Goal: Transaction & Acquisition: Purchase product/service

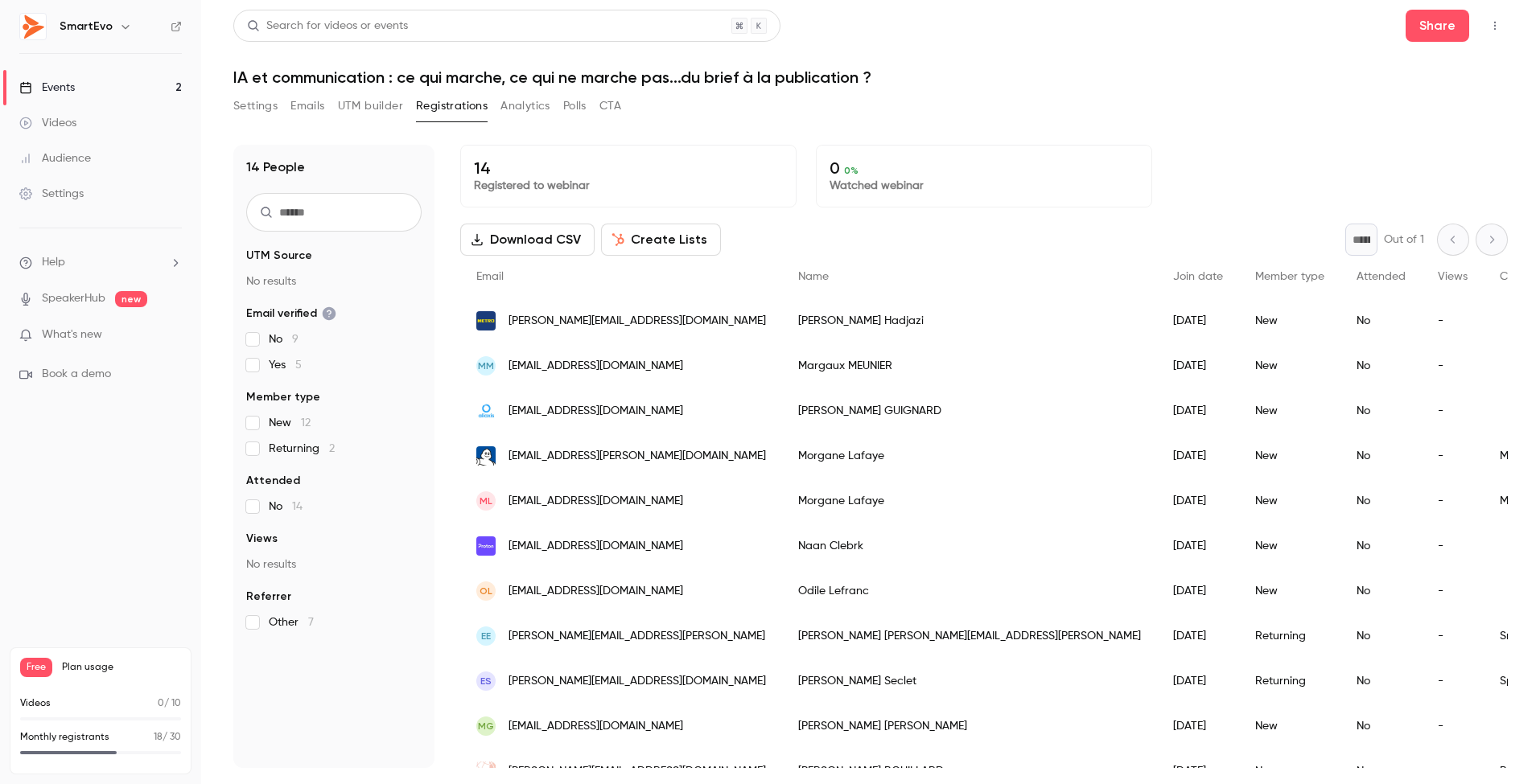
click at [1493, 25] on icon "button" at bounding box center [1494, 25] width 13 height 11
click at [71, 666] on div at bounding box center [770, 392] width 1540 height 784
click at [40, 671] on span "Free" at bounding box center [36, 667] width 32 height 19
click at [74, 671] on span "Plan usage" at bounding box center [121, 667] width 119 height 13
click at [98, 660] on div "Free Plan usage" at bounding box center [100, 667] width 161 height 19
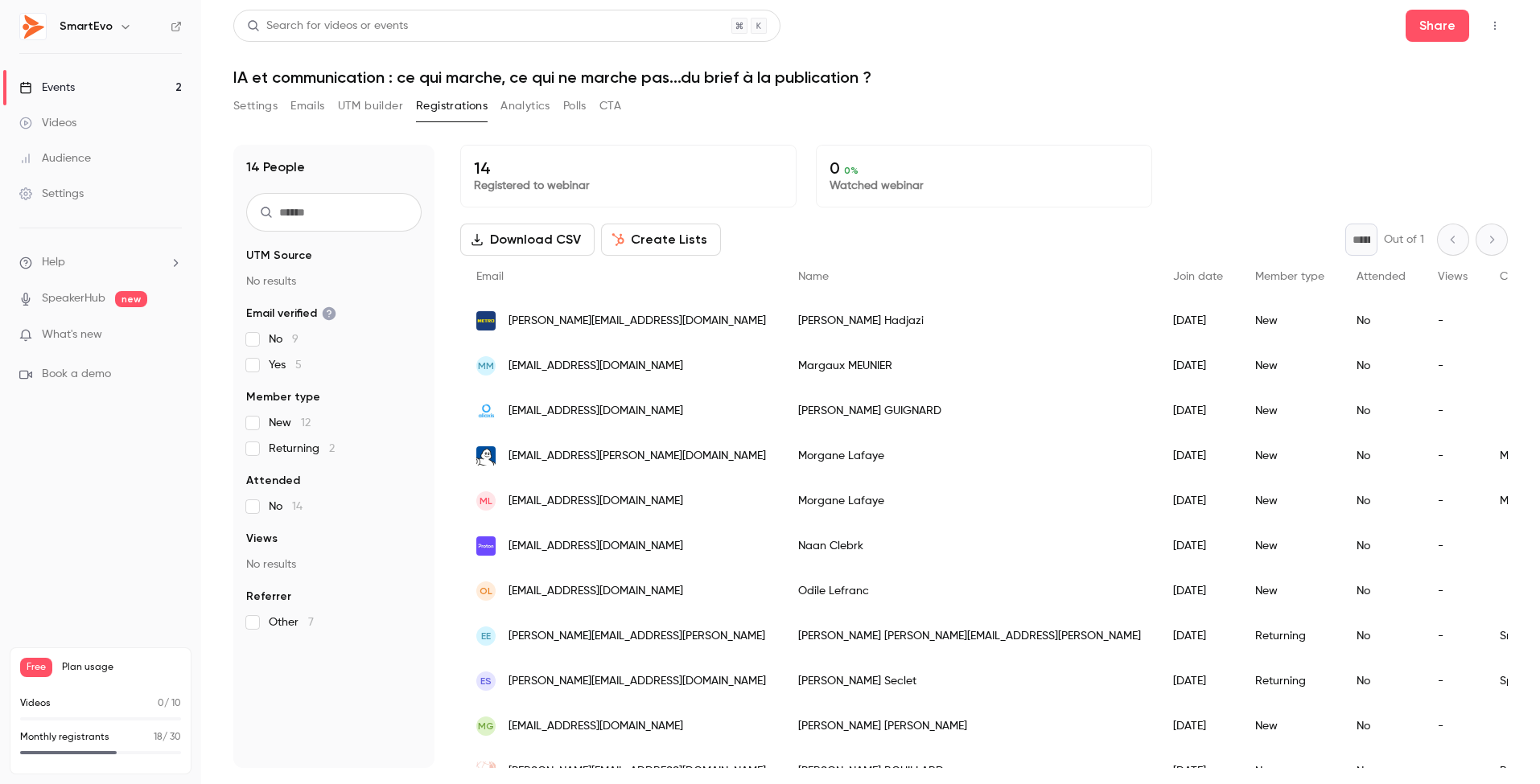
click at [41, 672] on span "Free" at bounding box center [36, 667] width 32 height 19
click at [100, 662] on span "Plan usage" at bounding box center [121, 667] width 119 height 13
click at [126, 32] on icon "button" at bounding box center [125, 26] width 13 height 13
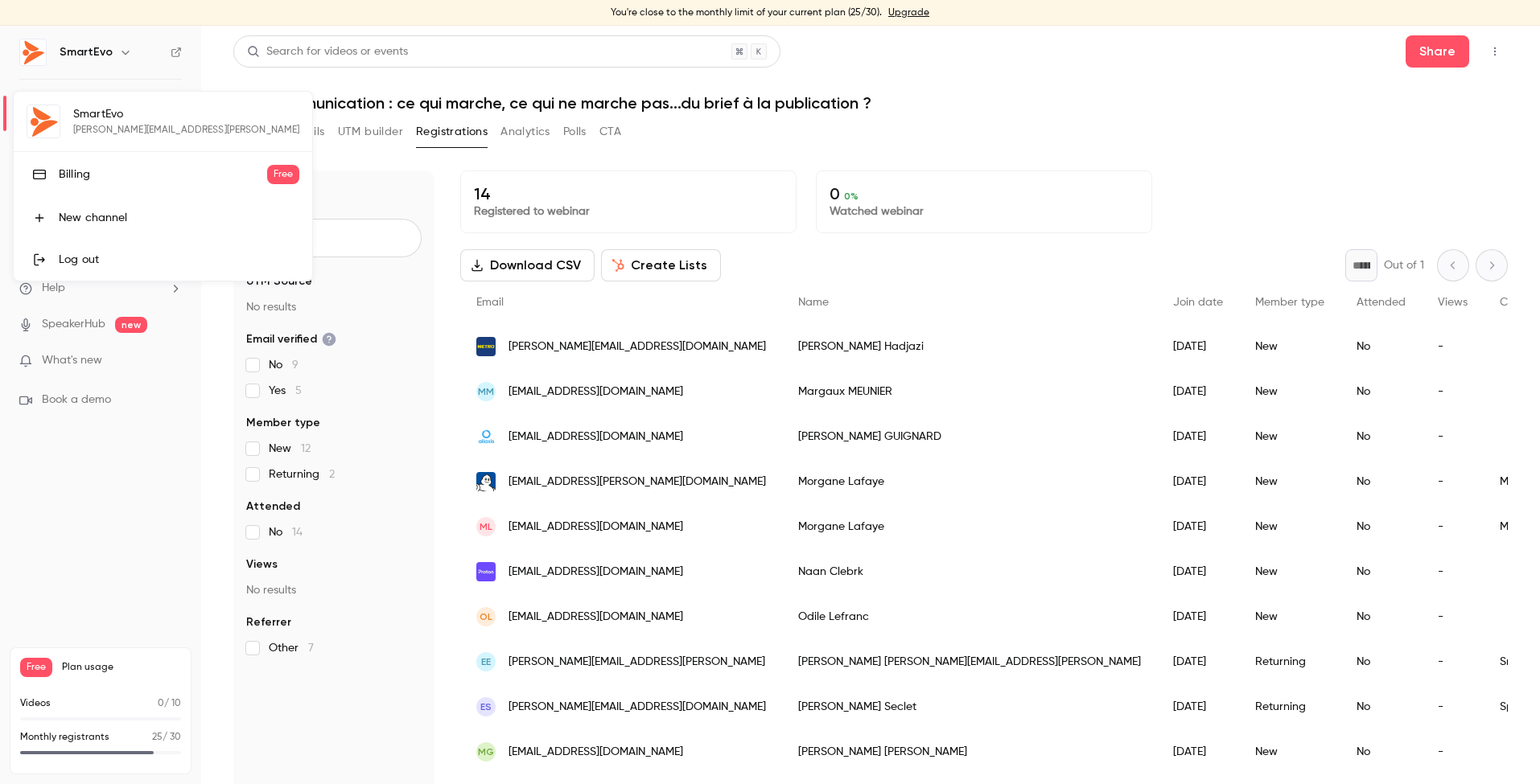
click at [1497, 52] on div at bounding box center [770, 392] width 1540 height 784
click at [1497, 52] on icon "button" at bounding box center [1494, 51] width 13 height 11
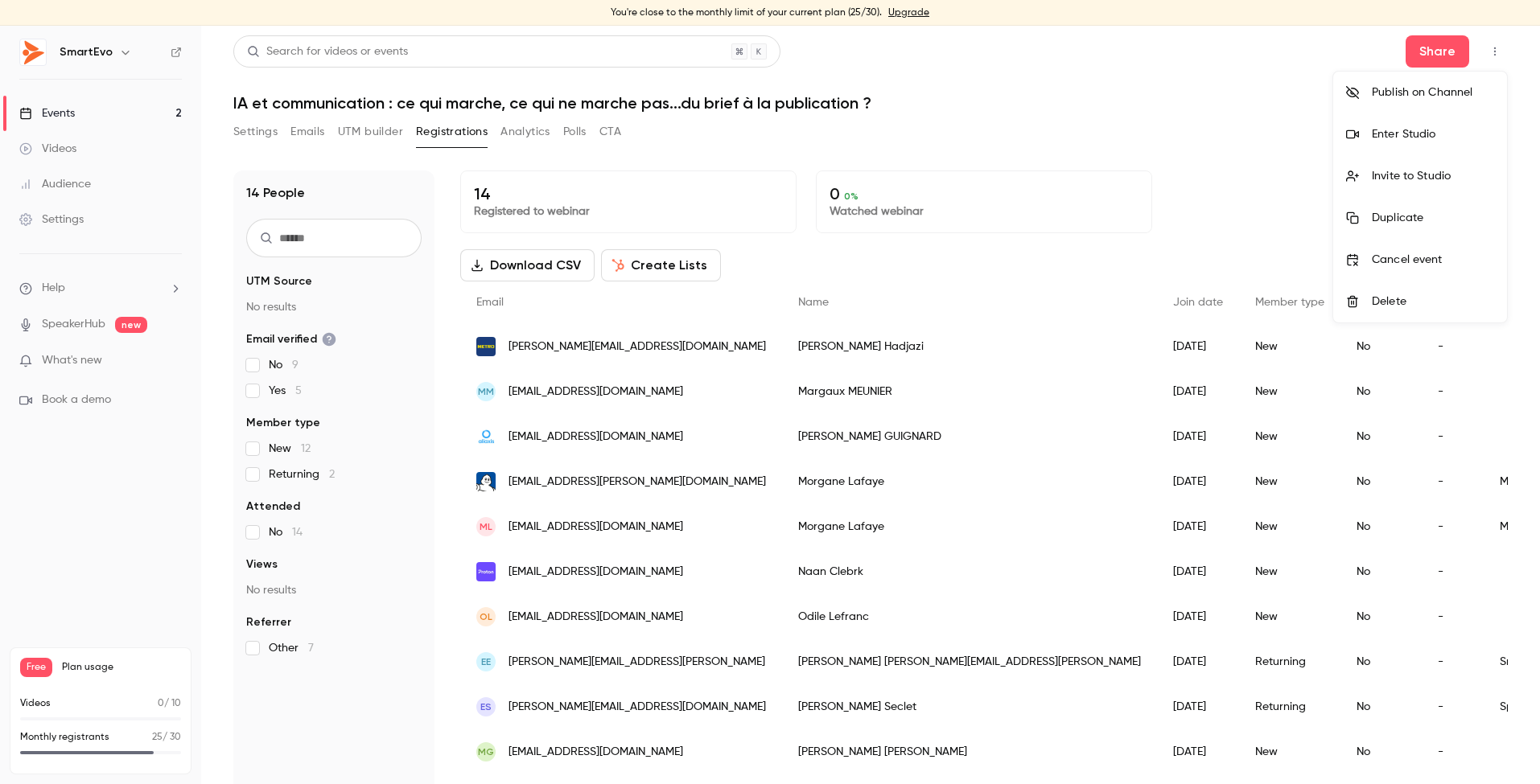
click at [1497, 52] on div at bounding box center [770, 392] width 1540 height 784
click at [1497, 52] on icon "button" at bounding box center [1494, 51] width 13 height 11
click at [37, 676] on div at bounding box center [770, 392] width 1540 height 784
click at [74, 674] on div "Free Plan usage" at bounding box center [100, 667] width 161 height 19
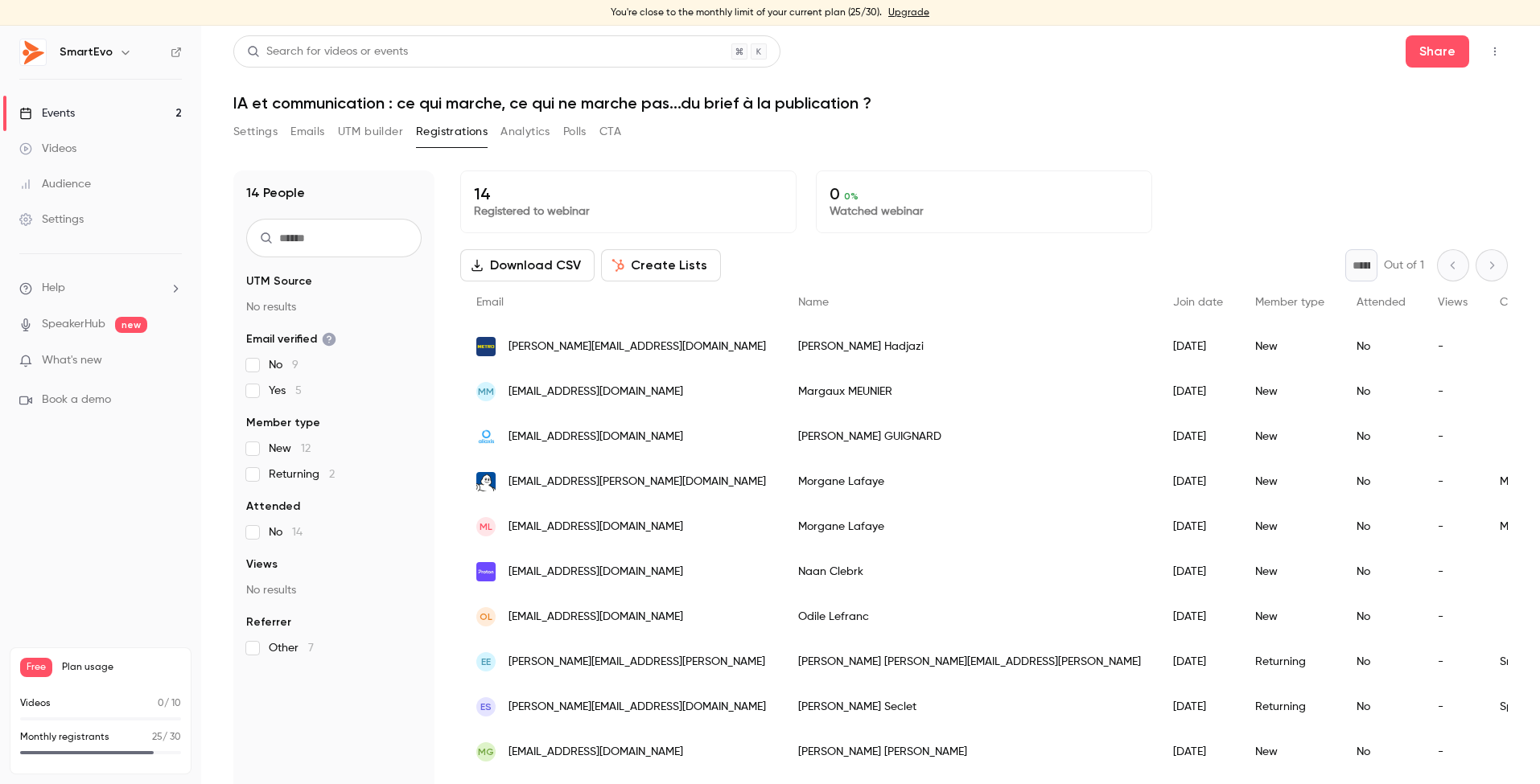
click at [69, 744] on div "Monthly registrants 25 / 30" at bounding box center [100, 742] width 161 height 24
click at [76, 741] on p "Monthly registrants" at bounding box center [64, 737] width 89 height 15
click at [99, 665] on span "Plan usage" at bounding box center [121, 667] width 119 height 13
click at [125, 46] on icon "button" at bounding box center [125, 52] width 13 height 13
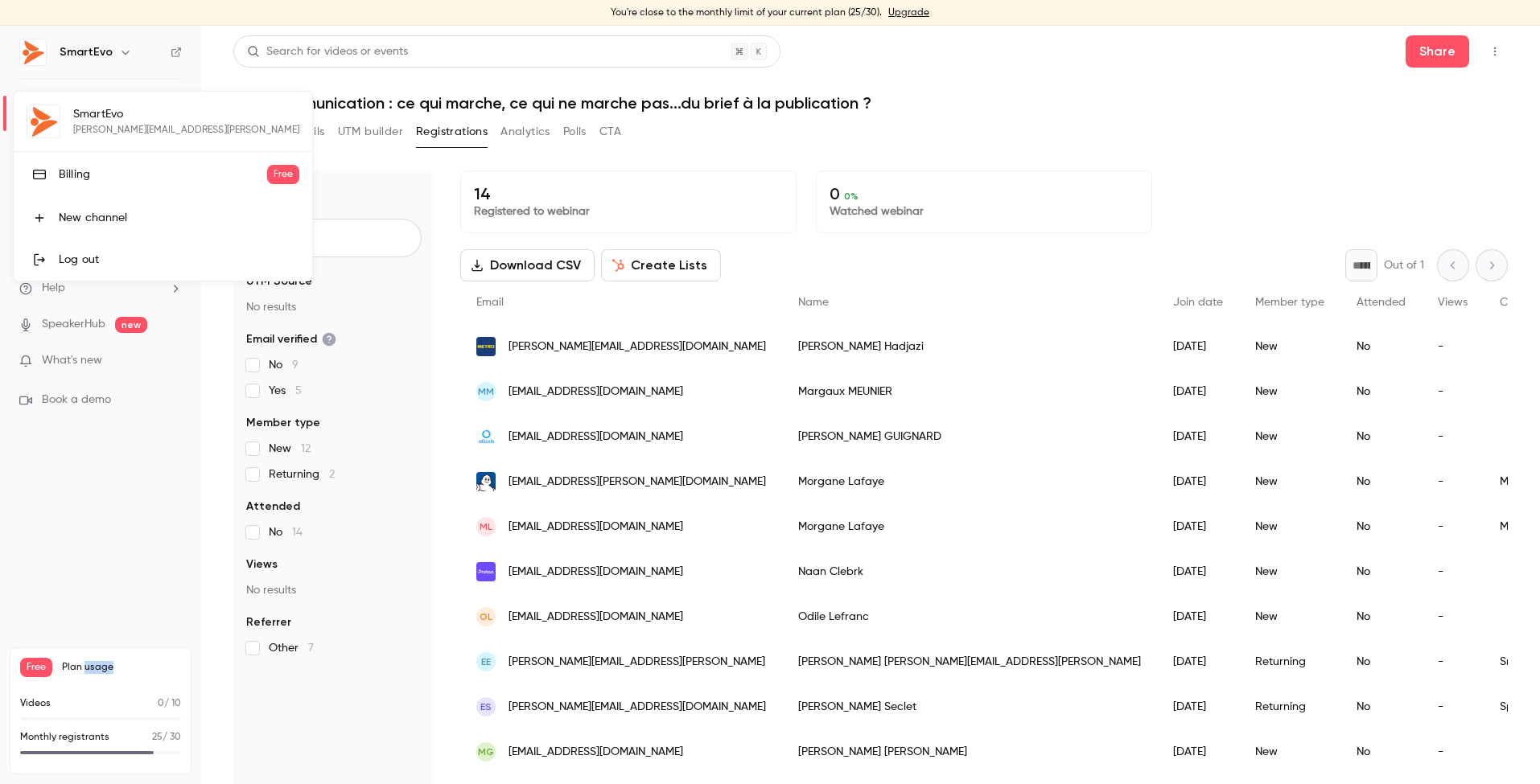
click at [83, 172] on div "Billing" at bounding box center [163, 174] width 208 height 16
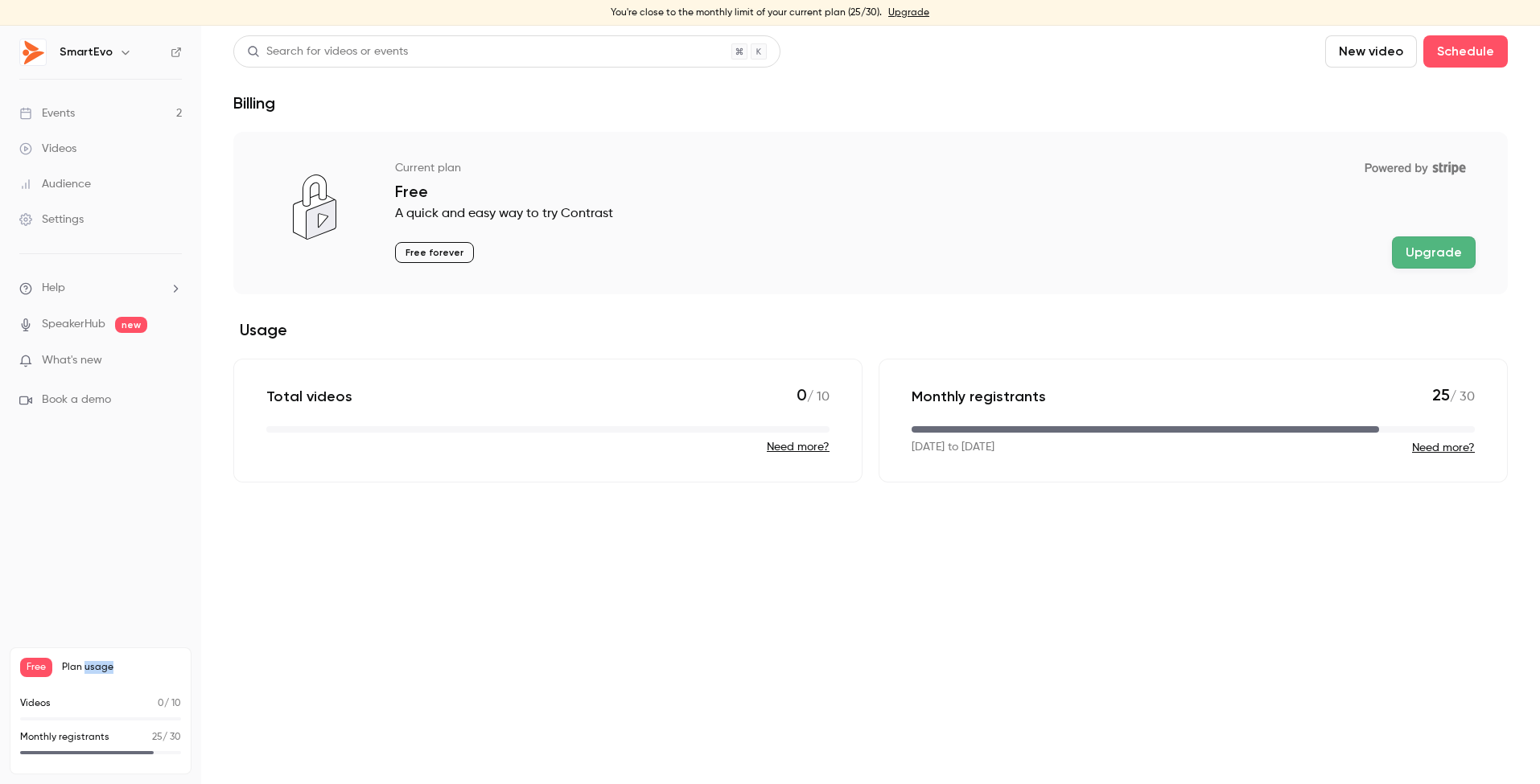
click at [1438, 255] on button "Upgrade" at bounding box center [1433, 252] width 83 height 32
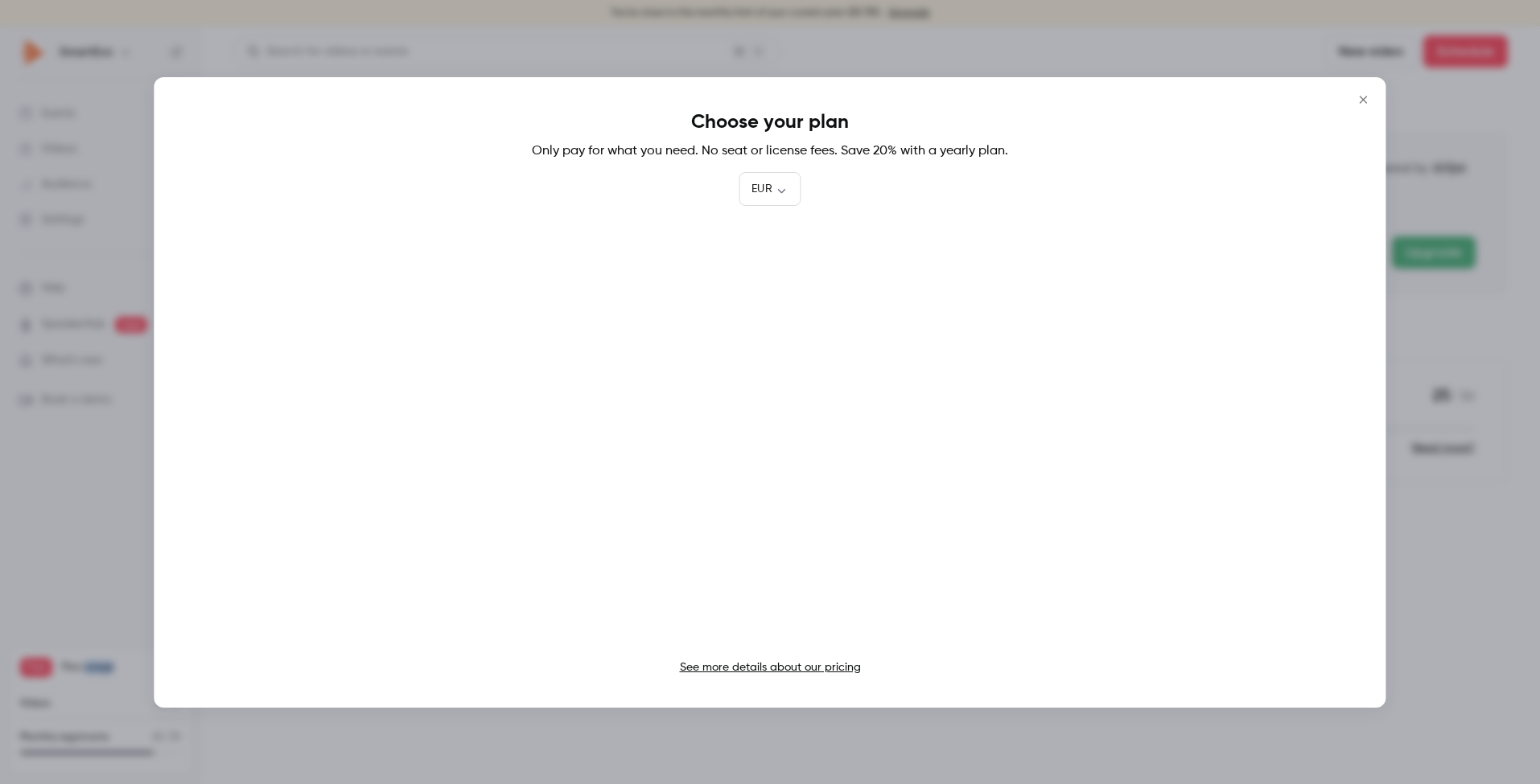
click at [742, 666] on link "See more details about our pricing" at bounding box center [770, 667] width 181 height 11
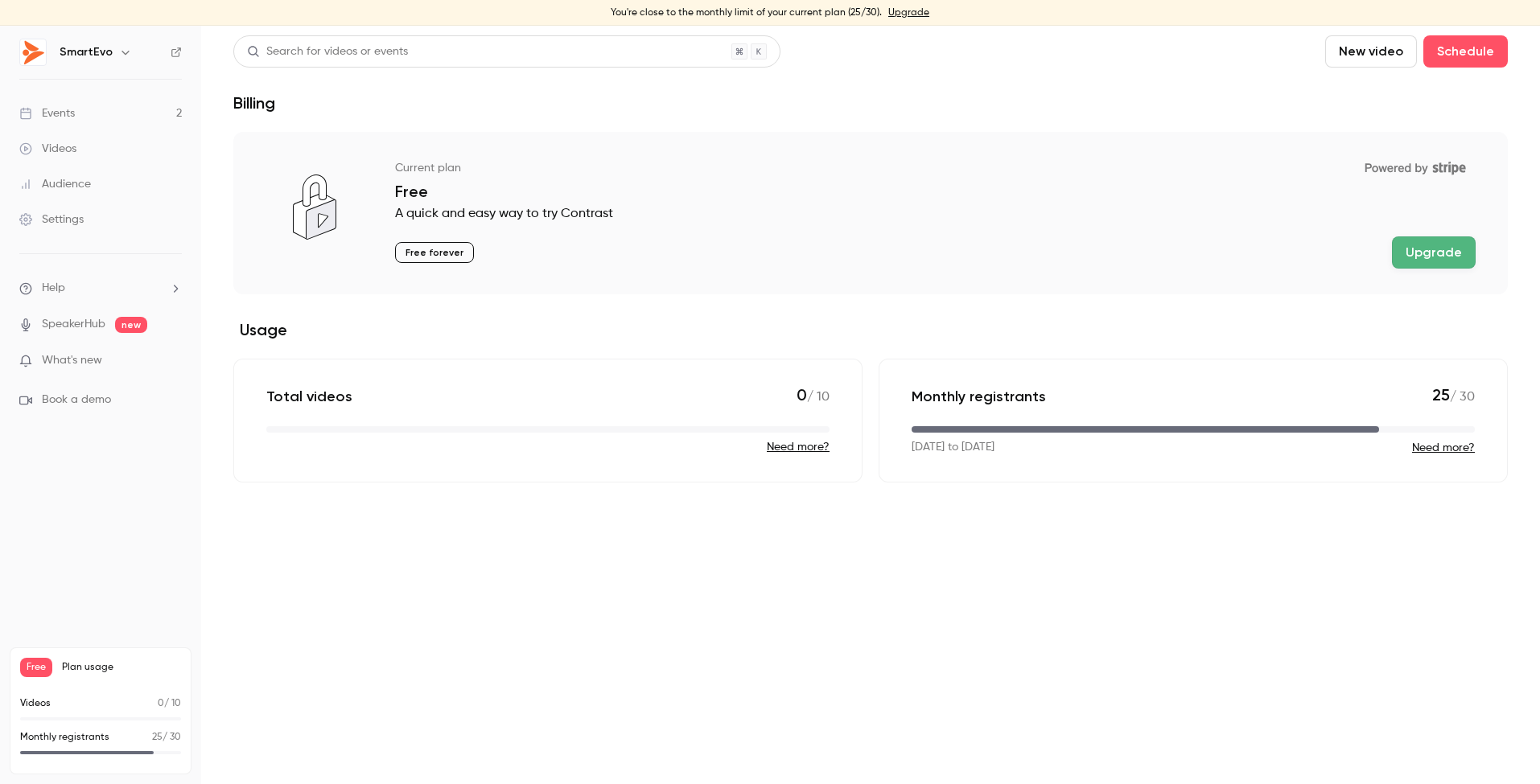
click at [67, 675] on div "Free Plan usage" at bounding box center [100, 667] width 161 height 19
click at [38, 669] on span "Free" at bounding box center [36, 667] width 32 height 19
click at [77, 667] on span "Plan usage" at bounding box center [121, 667] width 119 height 13
click at [84, 730] on p "Monthly registrants" at bounding box center [64, 737] width 89 height 15
click at [94, 691] on div "Free Plan usage Videos 0 / 10 Monthly registrants 25 / 30" at bounding box center [100, 711] width 181 height 127
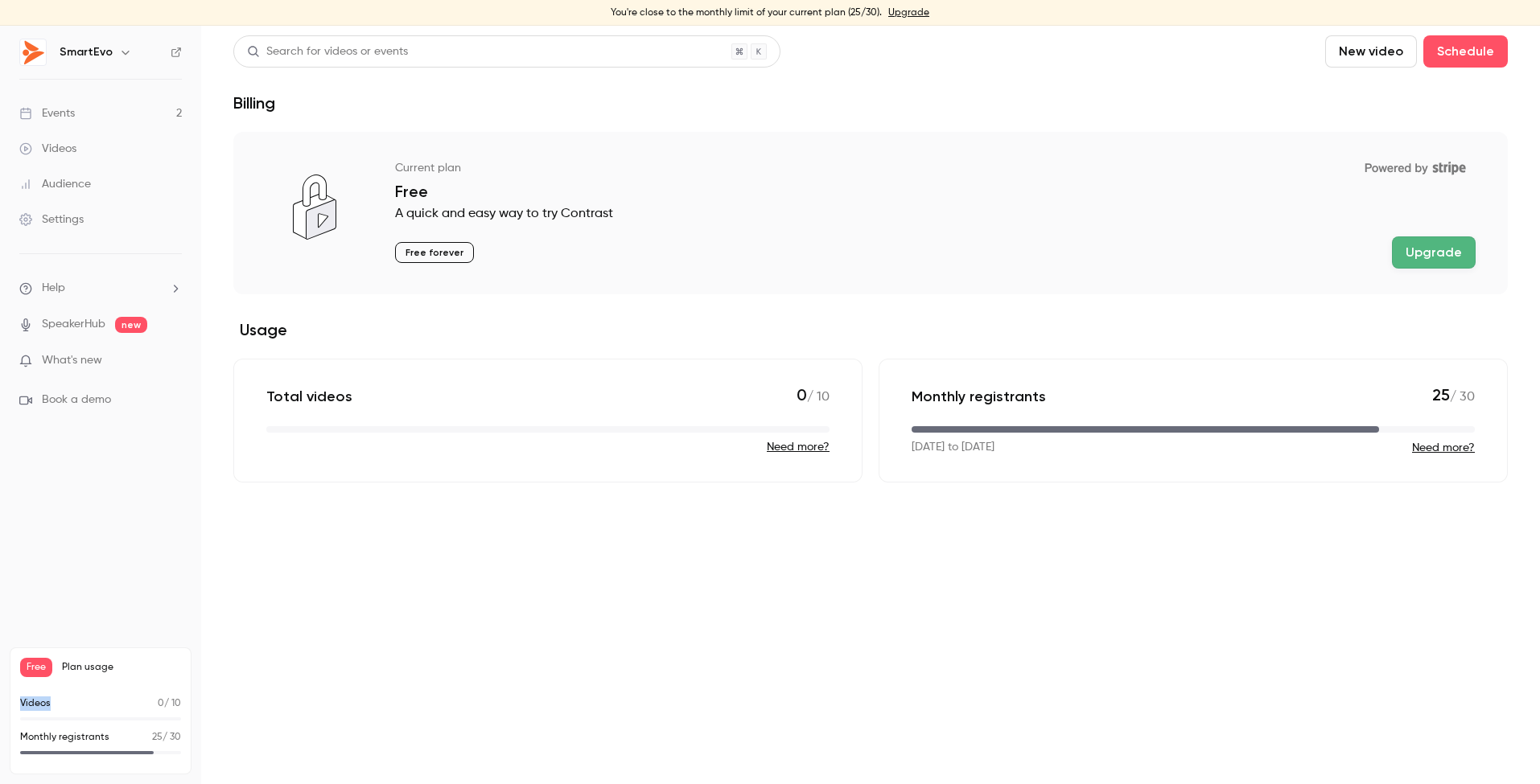
click at [94, 691] on div "Free Plan usage Videos 0 / 10 Monthly registrants 25 / 30" at bounding box center [100, 711] width 181 height 127
click at [96, 57] on h6 "SmartEvo" at bounding box center [86, 53] width 54 height 16
click at [119, 52] on icon "button" at bounding box center [125, 52] width 13 height 13
click at [79, 179] on div "Billing" at bounding box center [163, 174] width 208 height 16
click at [1433, 252] on button "Upgrade" at bounding box center [1433, 252] width 83 height 32
